Goal: Navigation & Orientation: Find specific page/section

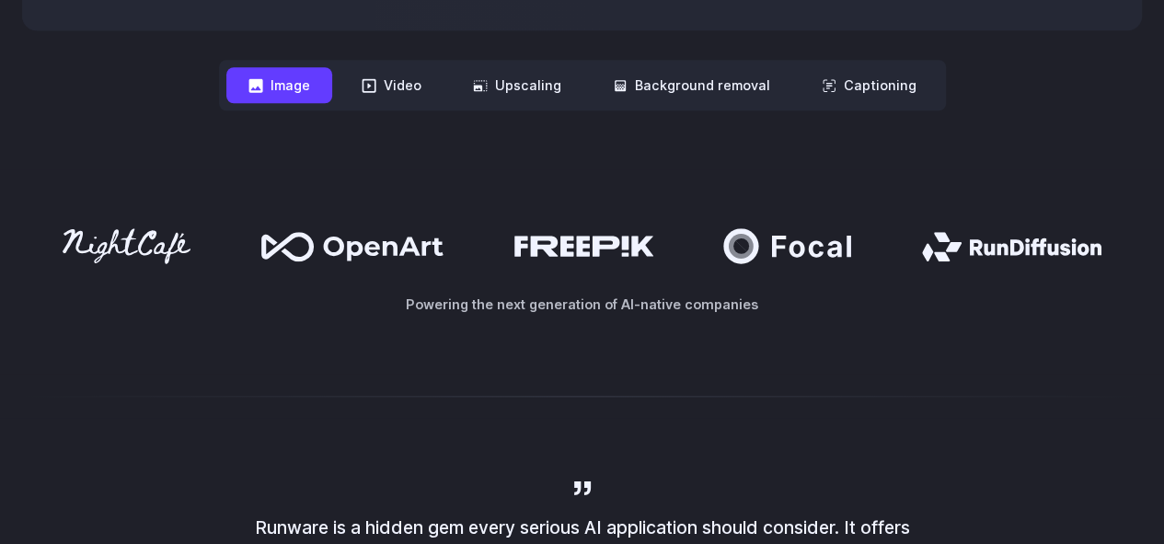
scroll to position [828, 0]
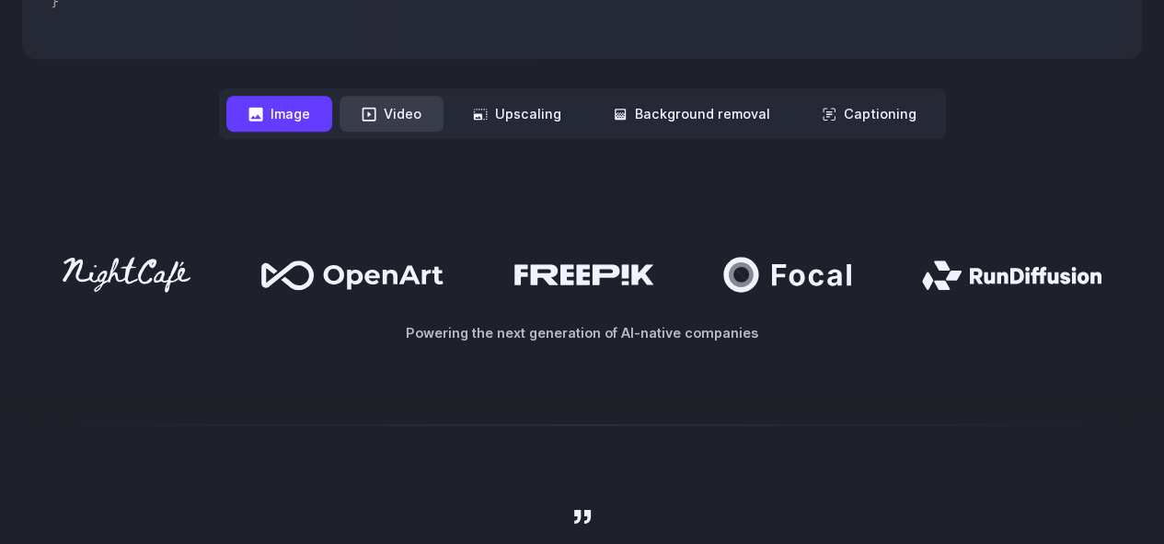
click at [397, 126] on button "Video" at bounding box center [391, 114] width 104 height 36
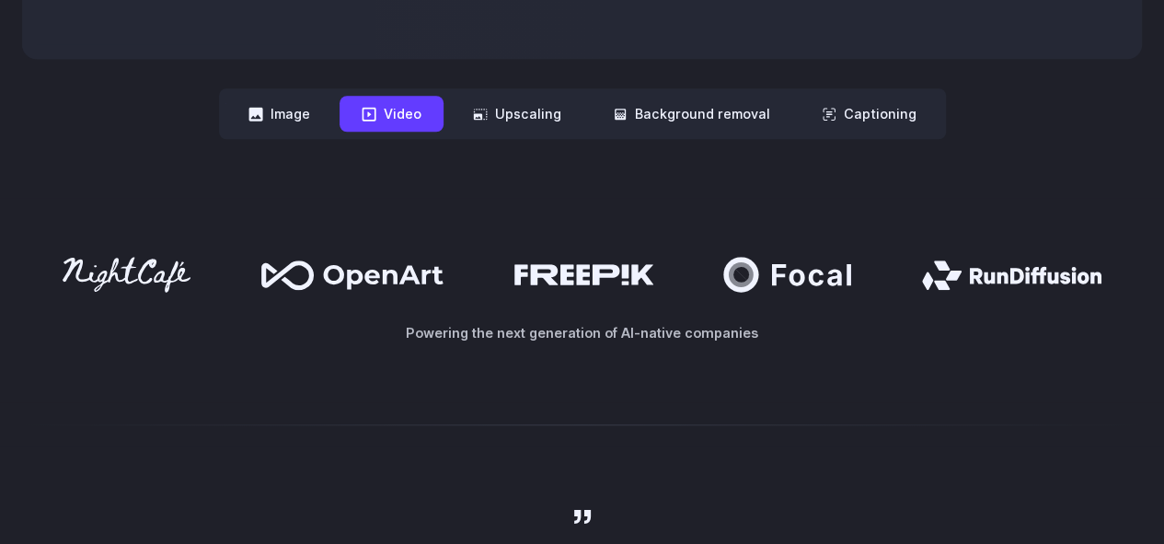
scroll to position [460, 0]
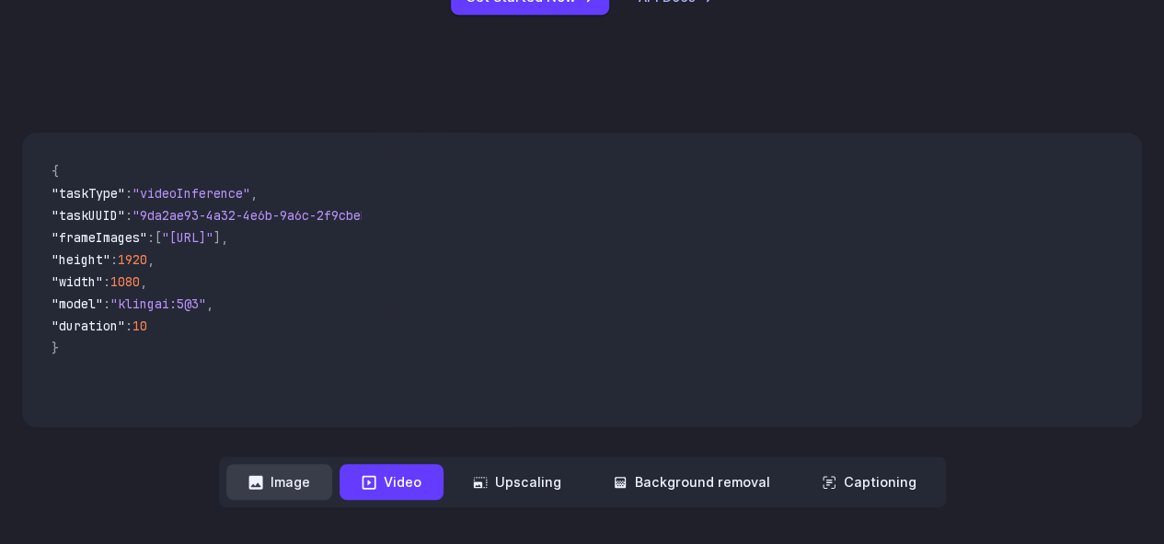
click at [291, 476] on button "Image" at bounding box center [279, 482] width 106 height 36
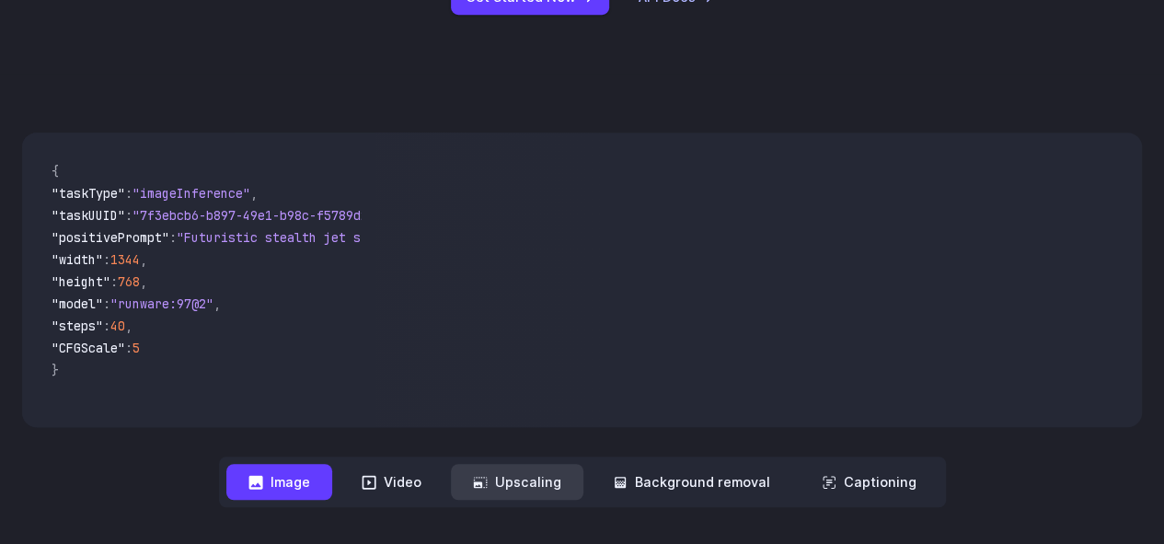
click at [515, 475] on button "Upscaling" at bounding box center [517, 482] width 132 height 36
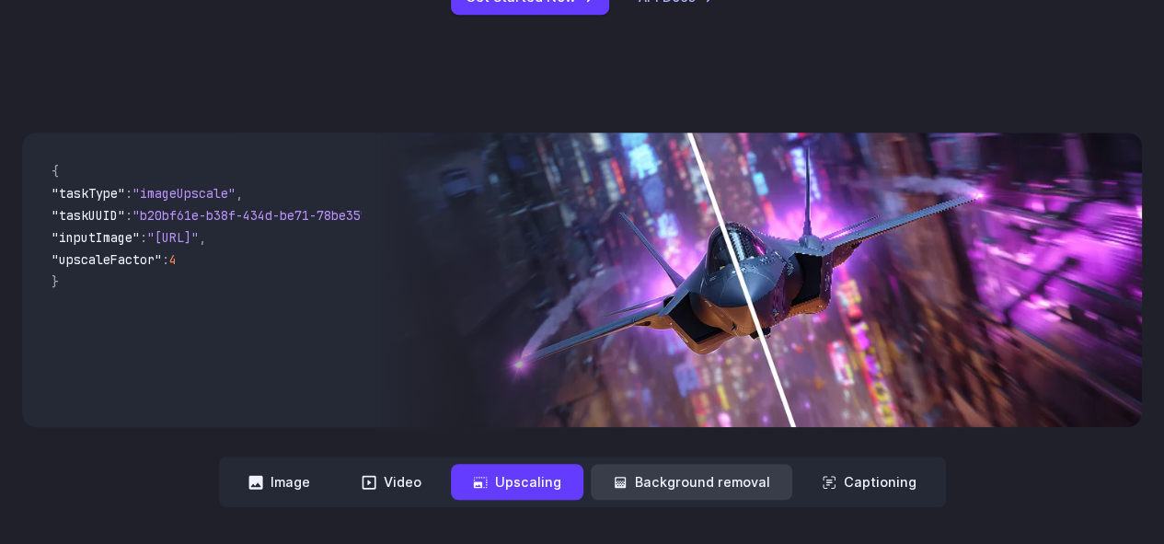
click at [656, 488] on button "Background removal" at bounding box center [691, 482] width 201 height 36
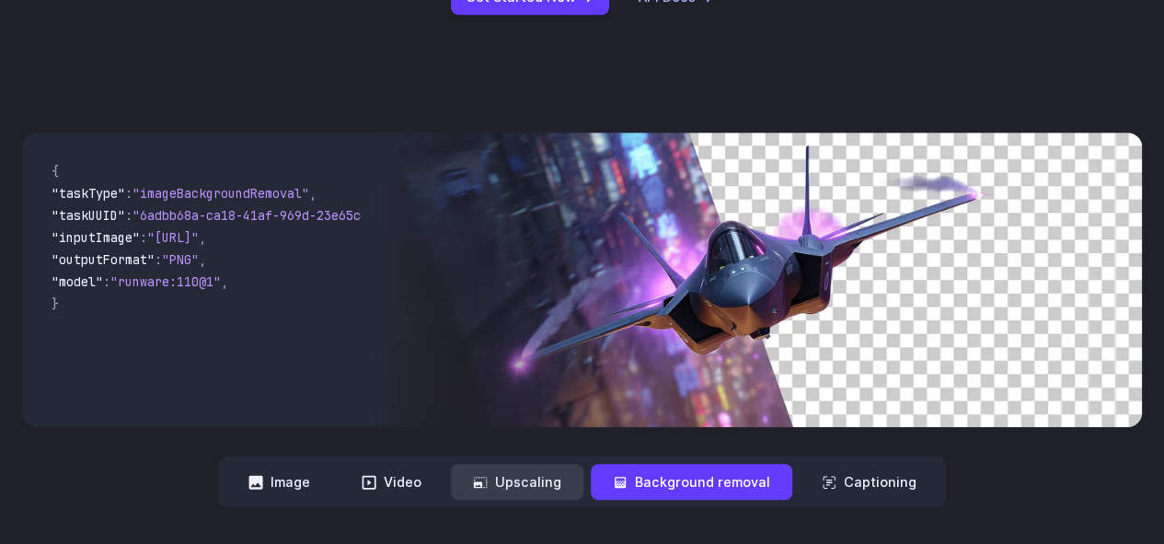
click at [487, 483] on icon at bounding box center [480, 482] width 15 height 15
click at [504, 476] on button "Upscaling" at bounding box center [517, 482] width 132 height 36
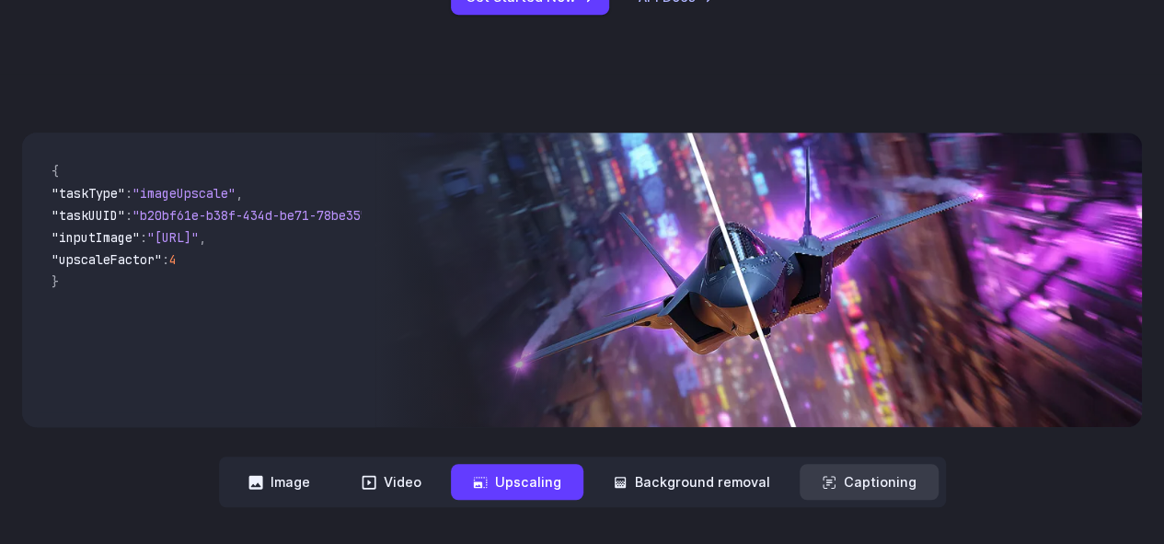
click at [845, 481] on button "Captioning" at bounding box center [868, 482] width 139 height 36
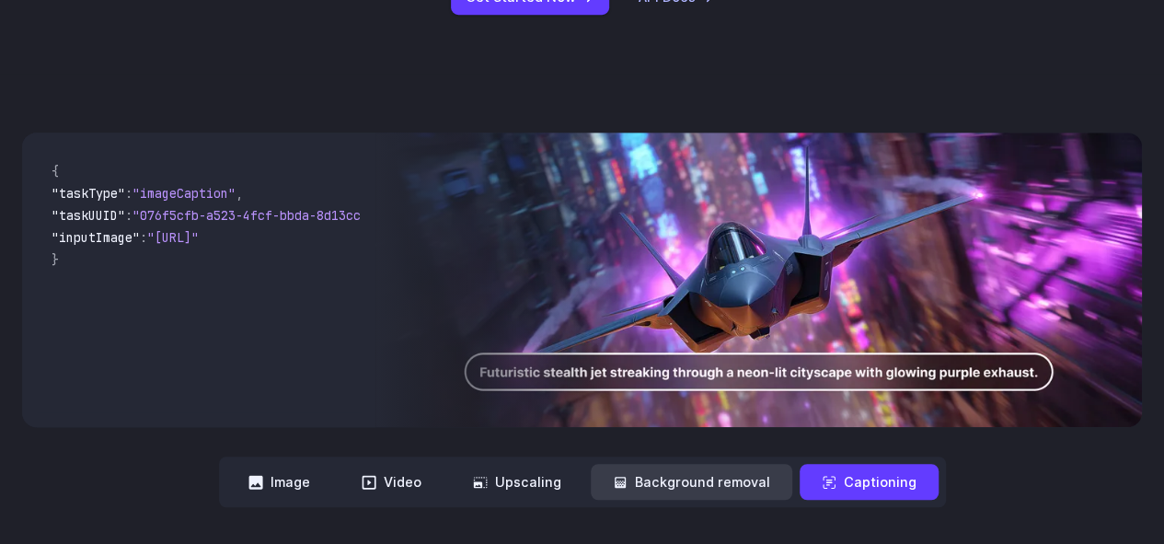
click at [723, 475] on button "Background removal" at bounding box center [691, 482] width 201 height 36
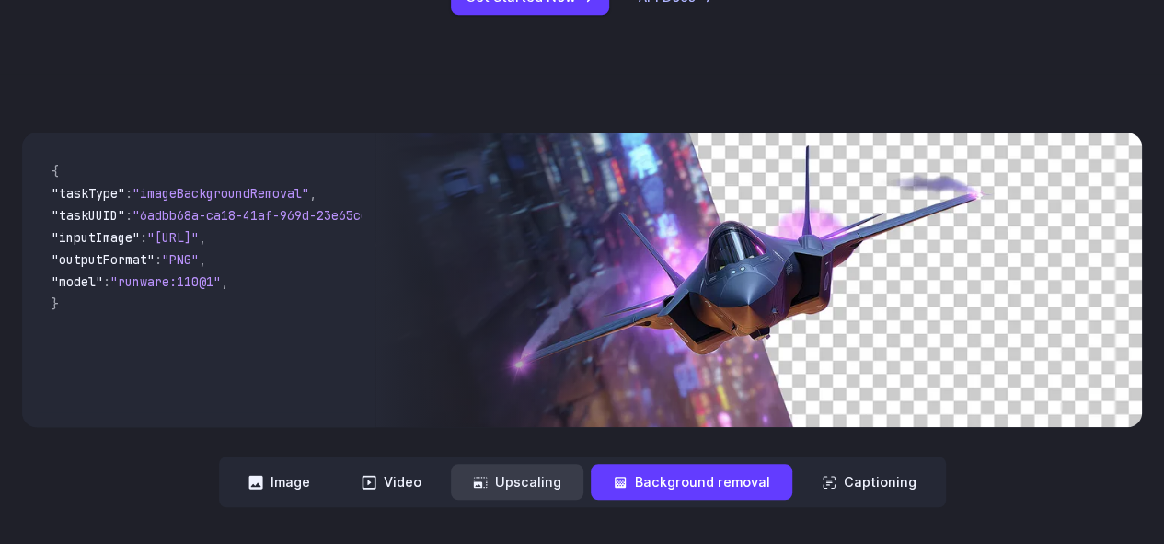
click at [537, 483] on button "Upscaling" at bounding box center [517, 482] width 132 height 36
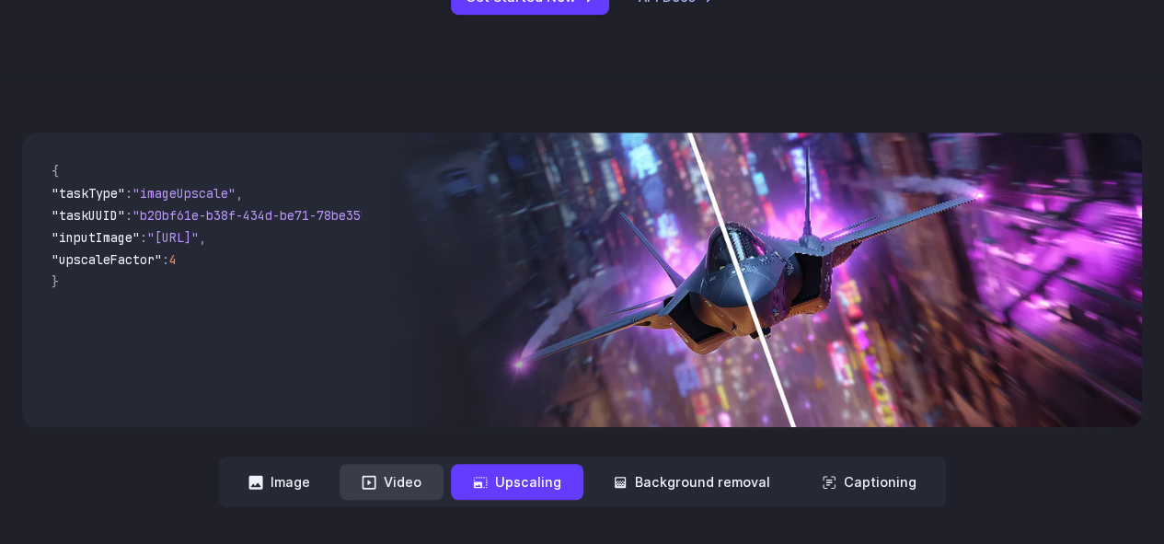
click at [398, 488] on button "Video" at bounding box center [391, 482] width 104 height 36
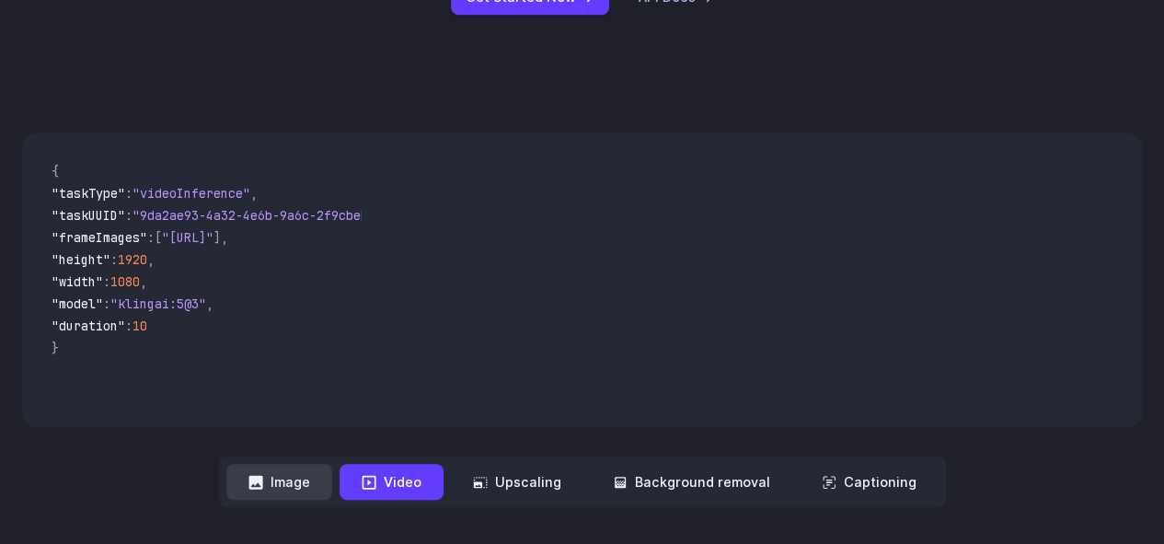
click at [300, 479] on button "Image" at bounding box center [279, 482] width 106 height 36
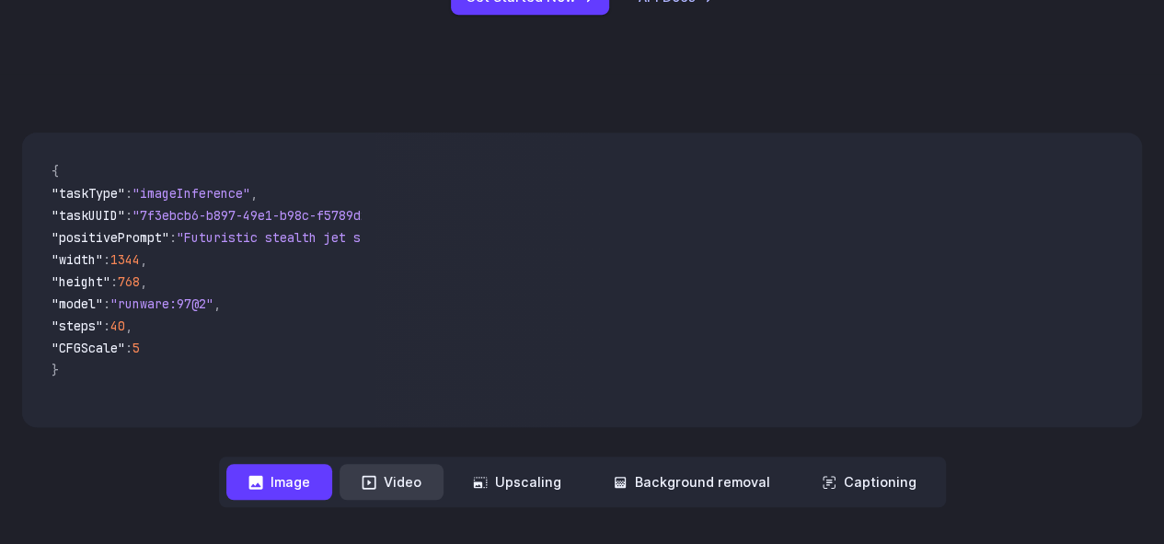
click at [423, 481] on button "Video" at bounding box center [391, 482] width 104 height 36
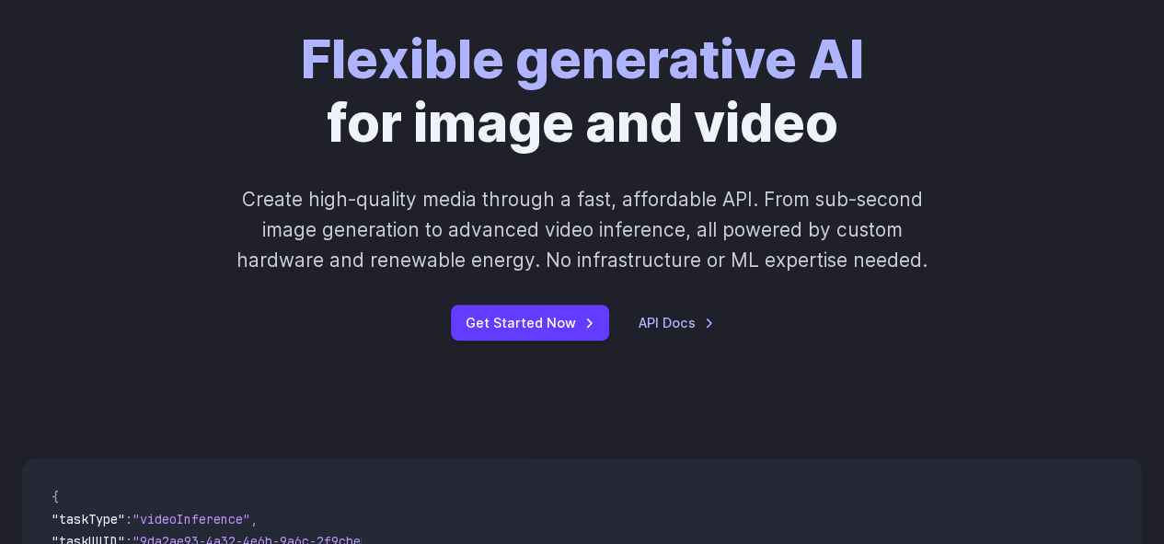
scroll to position [0, 0]
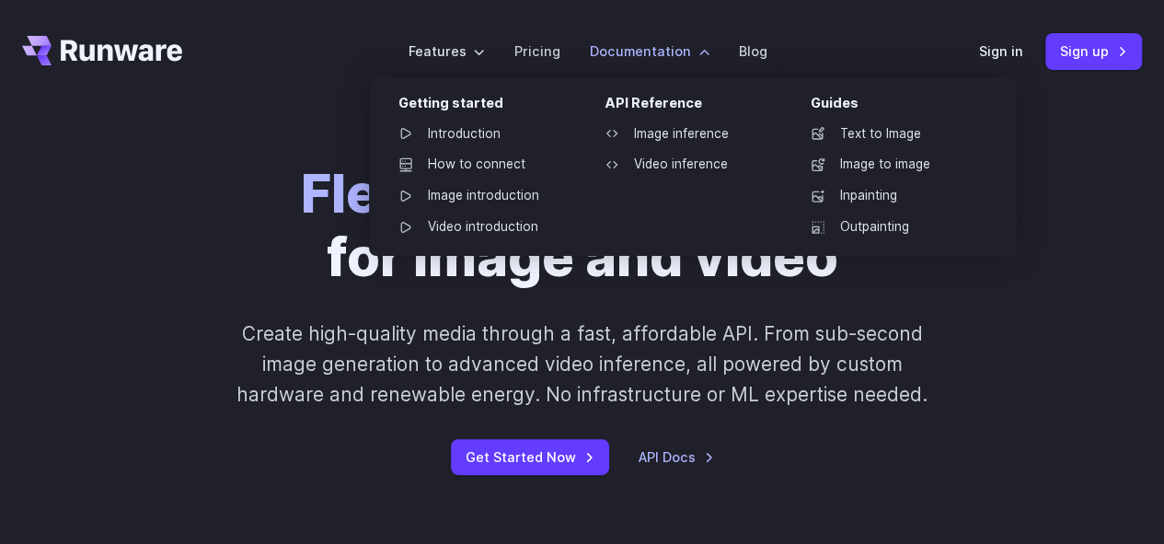
click at [672, 58] on label "Documentation" at bounding box center [650, 50] width 120 height 21
click at [765, 141] on link "Image inference" at bounding box center [685, 134] width 191 height 28
